Goal: Information Seeking & Learning: Find specific page/section

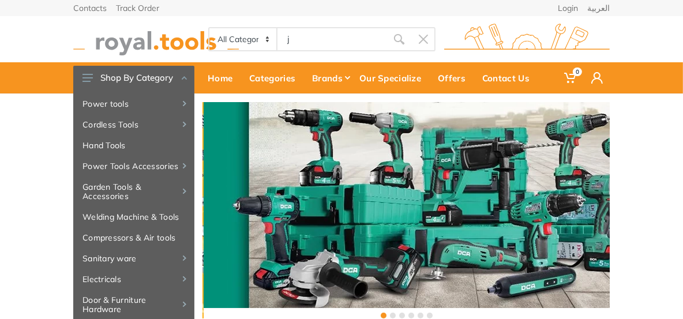
type input "j"
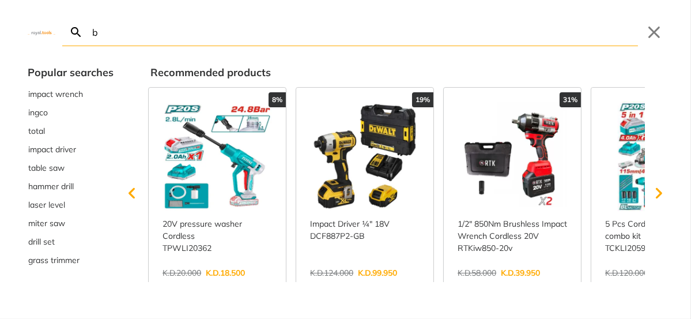
type input "bo"
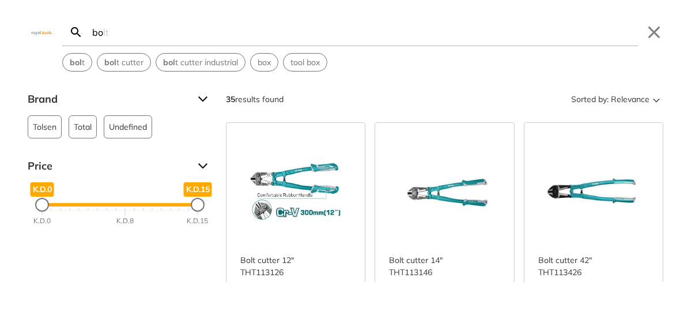
type input "b"
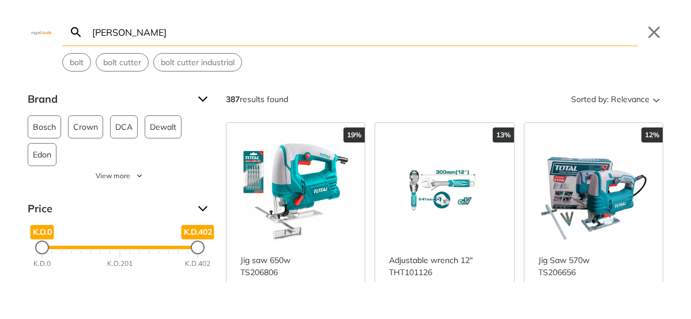
type input "[PERSON_NAME]"
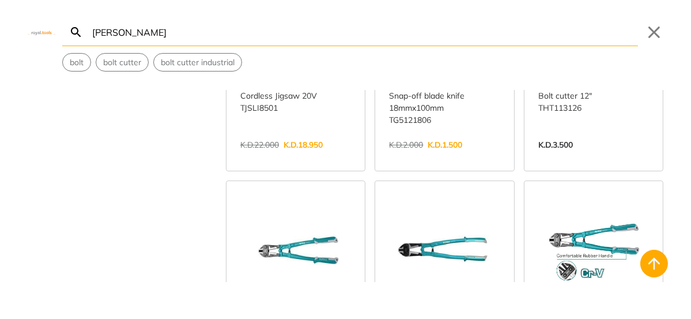
scroll to position [404, 0]
